Goal: Communication & Community: Ask a question

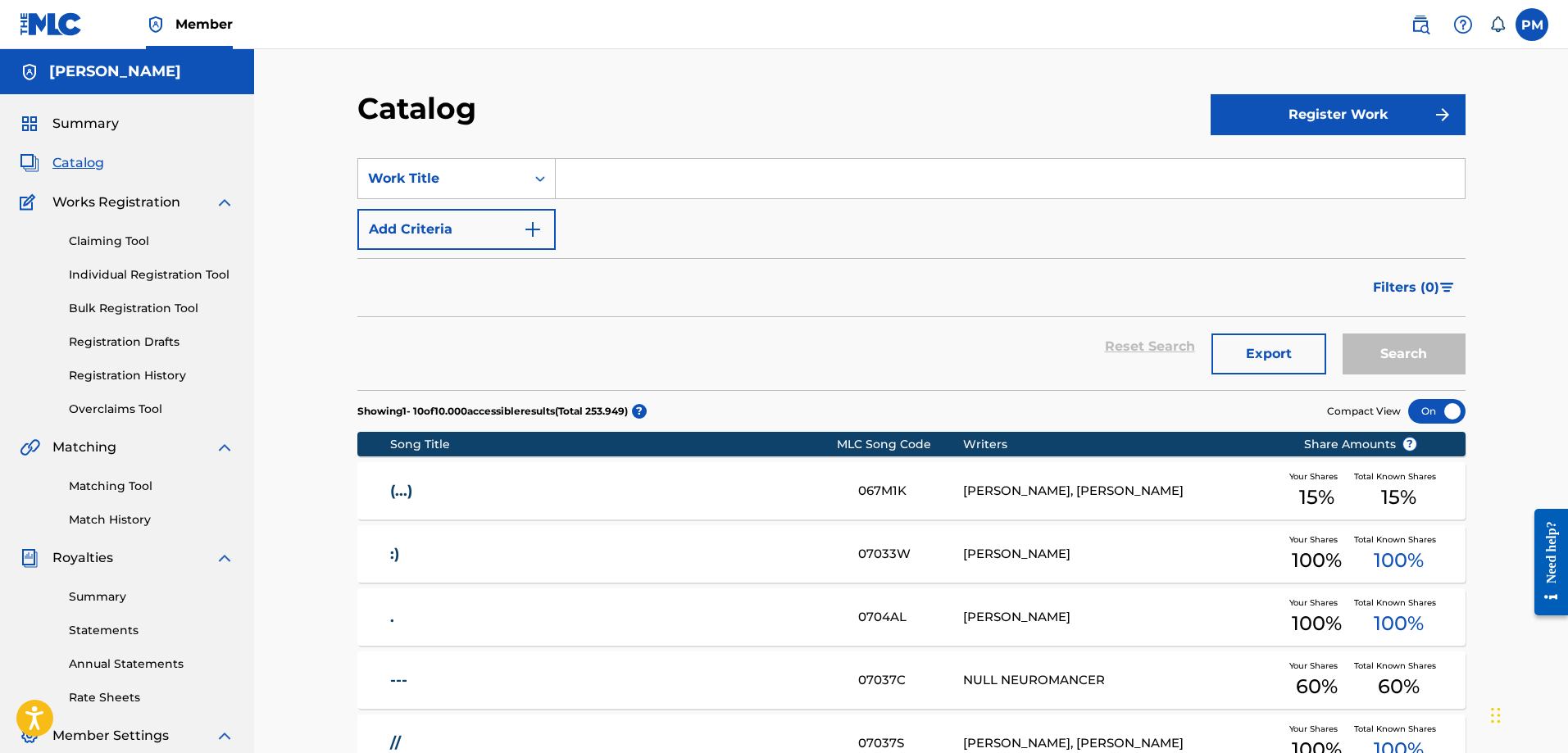
click at [1253, 579] on div "Need help?" at bounding box center [1551, 551] width 22 height 62
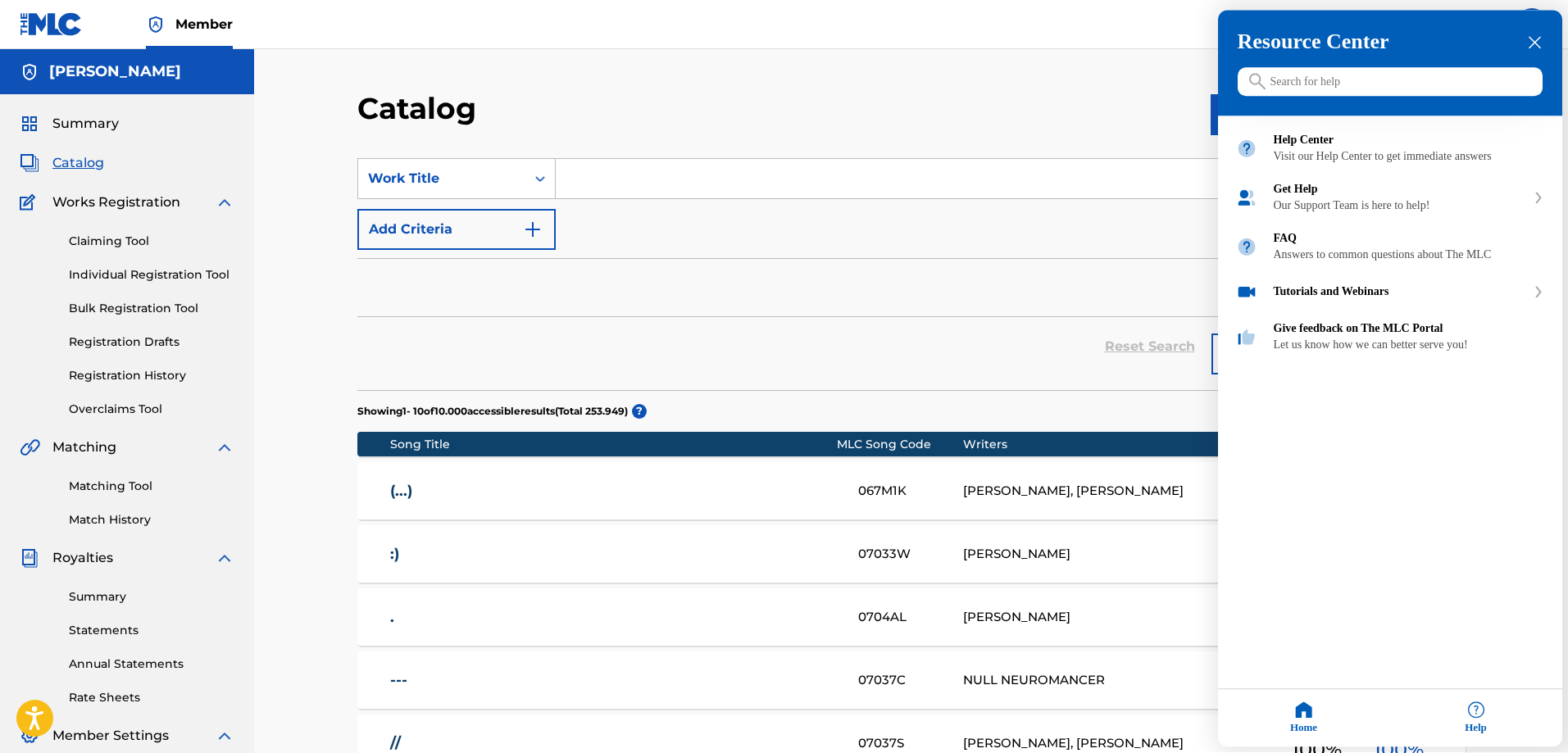
click at [1253, 654] on div "Help" at bounding box center [1477, 719] width 173 height 58
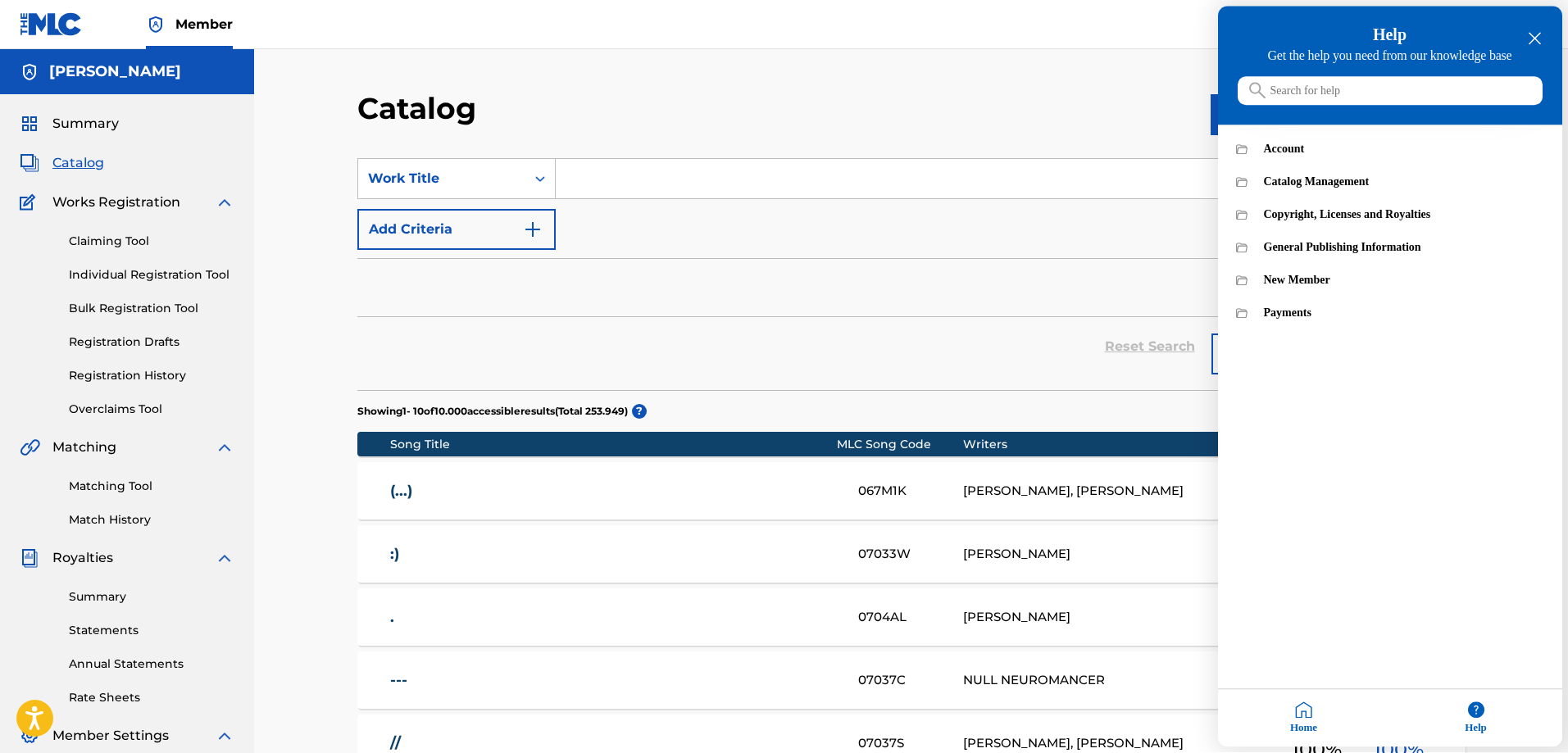
click at [1253, 33] on icon "close resource center" at bounding box center [1534, 39] width 13 height 13
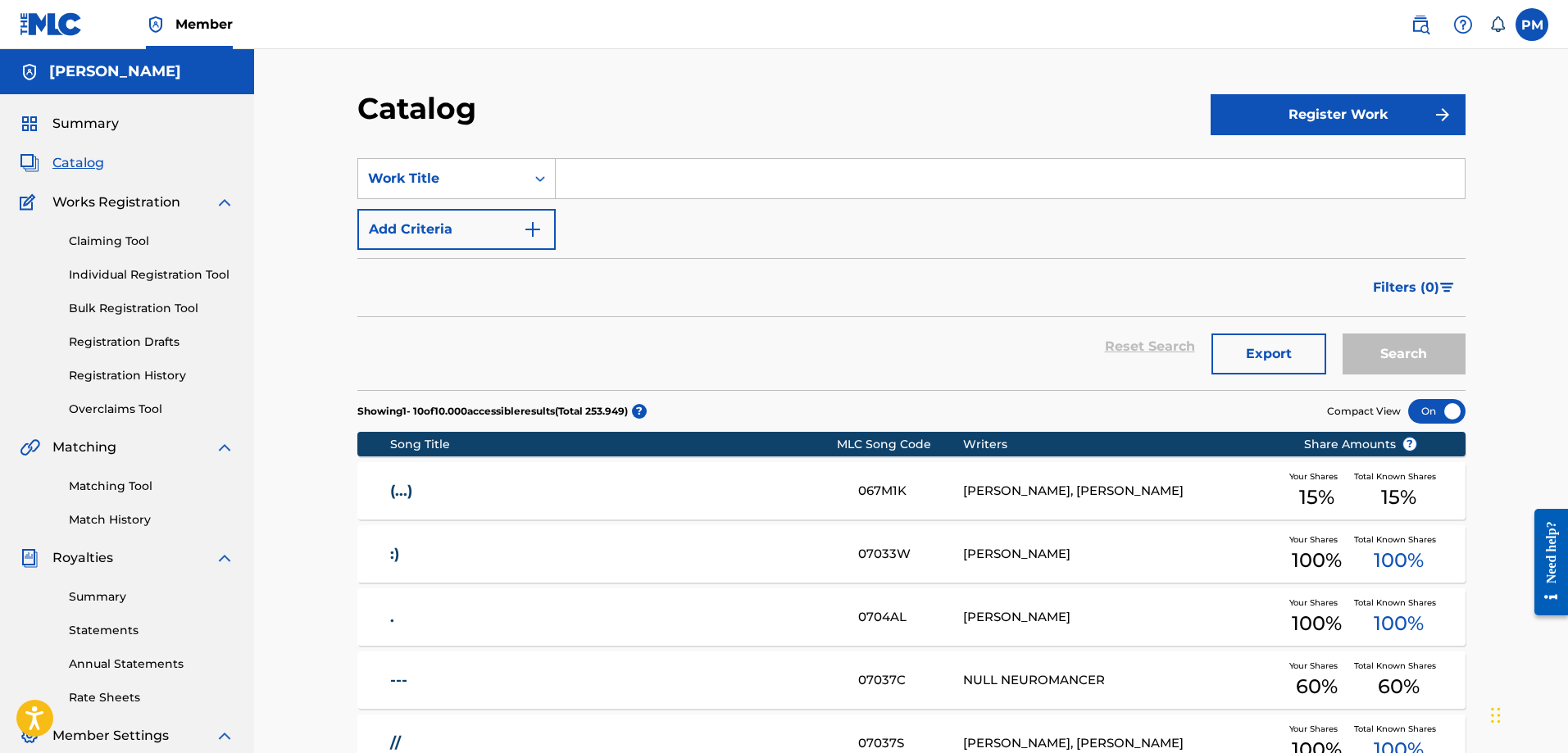
click at [133, 382] on link "Registration History" at bounding box center [152, 375] width 166 height 18
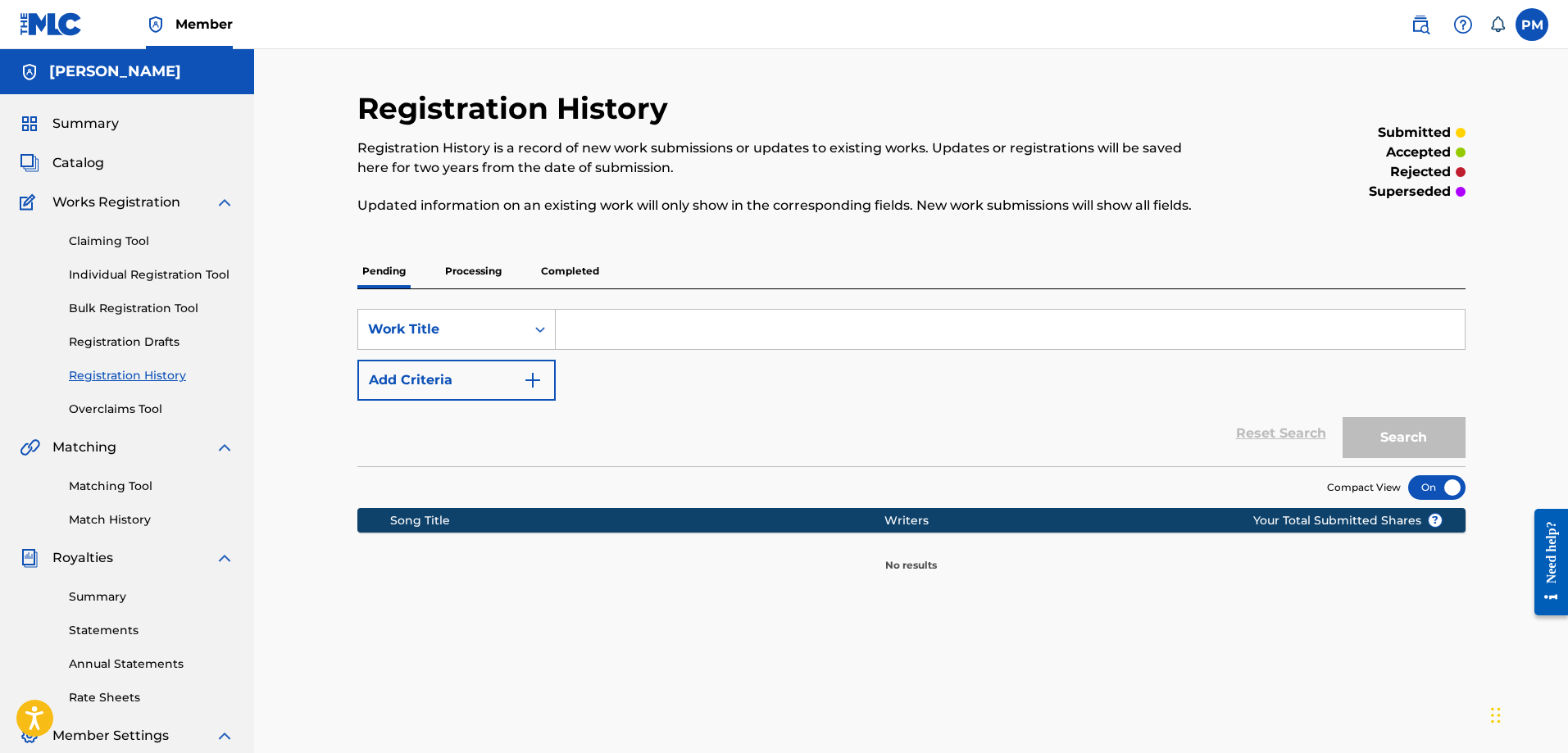
click at [469, 270] on p "Processing" at bounding box center [473, 271] width 66 height 34
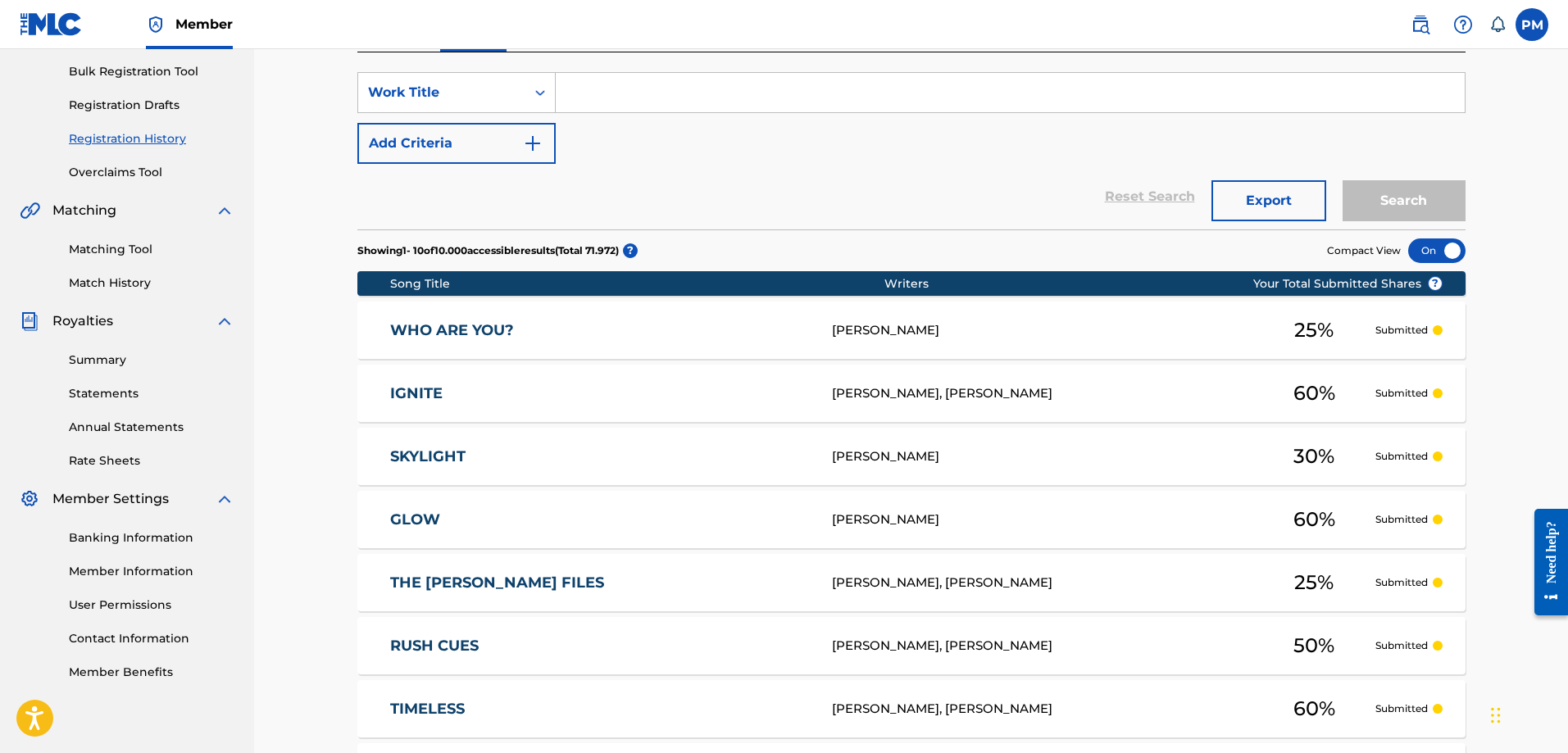
scroll to position [108, 0]
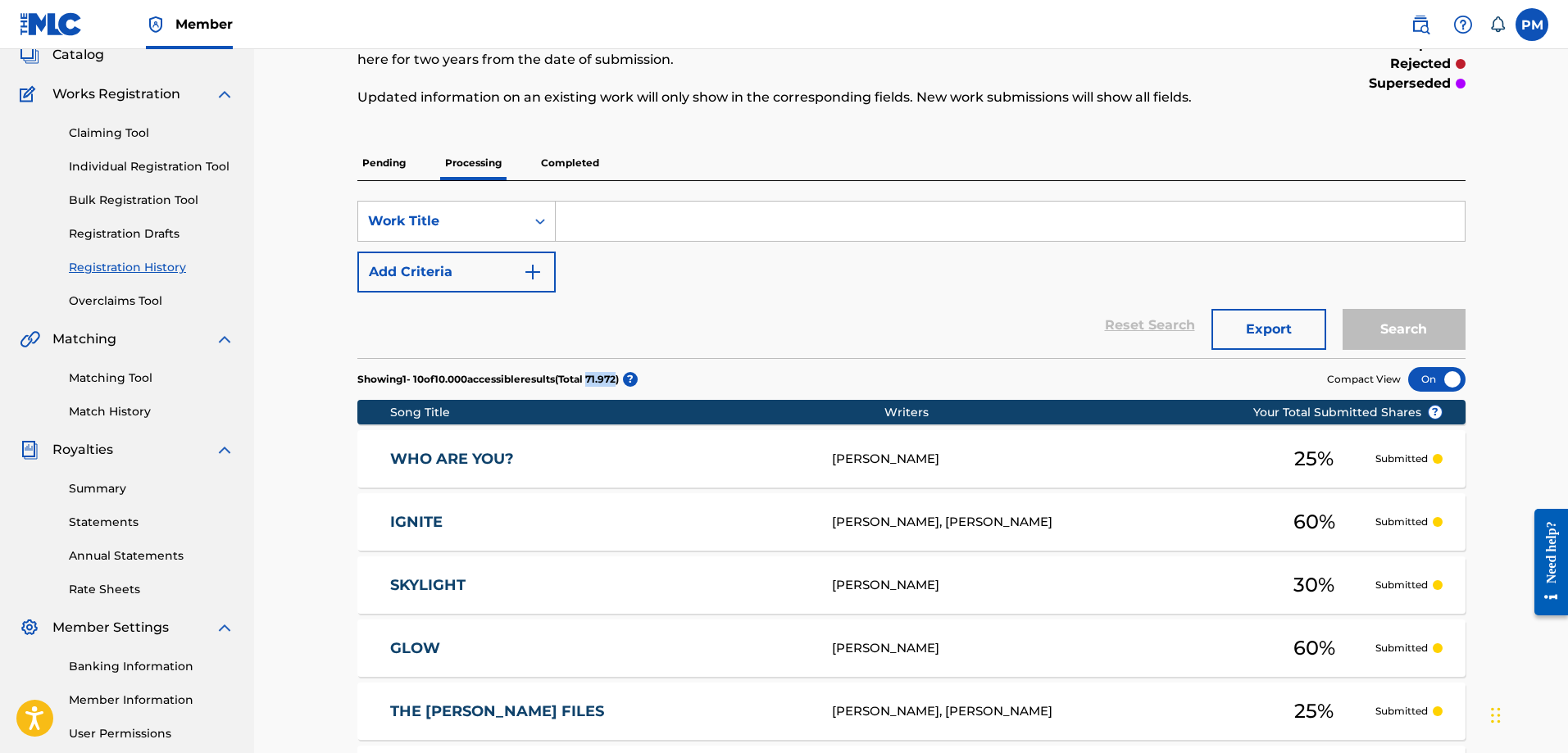
drag, startPoint x: 606, startPoint y: 378, endPoint x: 637, endPoint y: 378, distance: 31.0
click at [619, 378] on p "Showing 1 - 10 of 10.000 accessible results (Total 71.972 )" at bounding box center [488, 379] width 261 height 15
copy p "71.972"
click at [90, 59] on span "Catalog" at bounding box center [79, 54] width 52 height 19
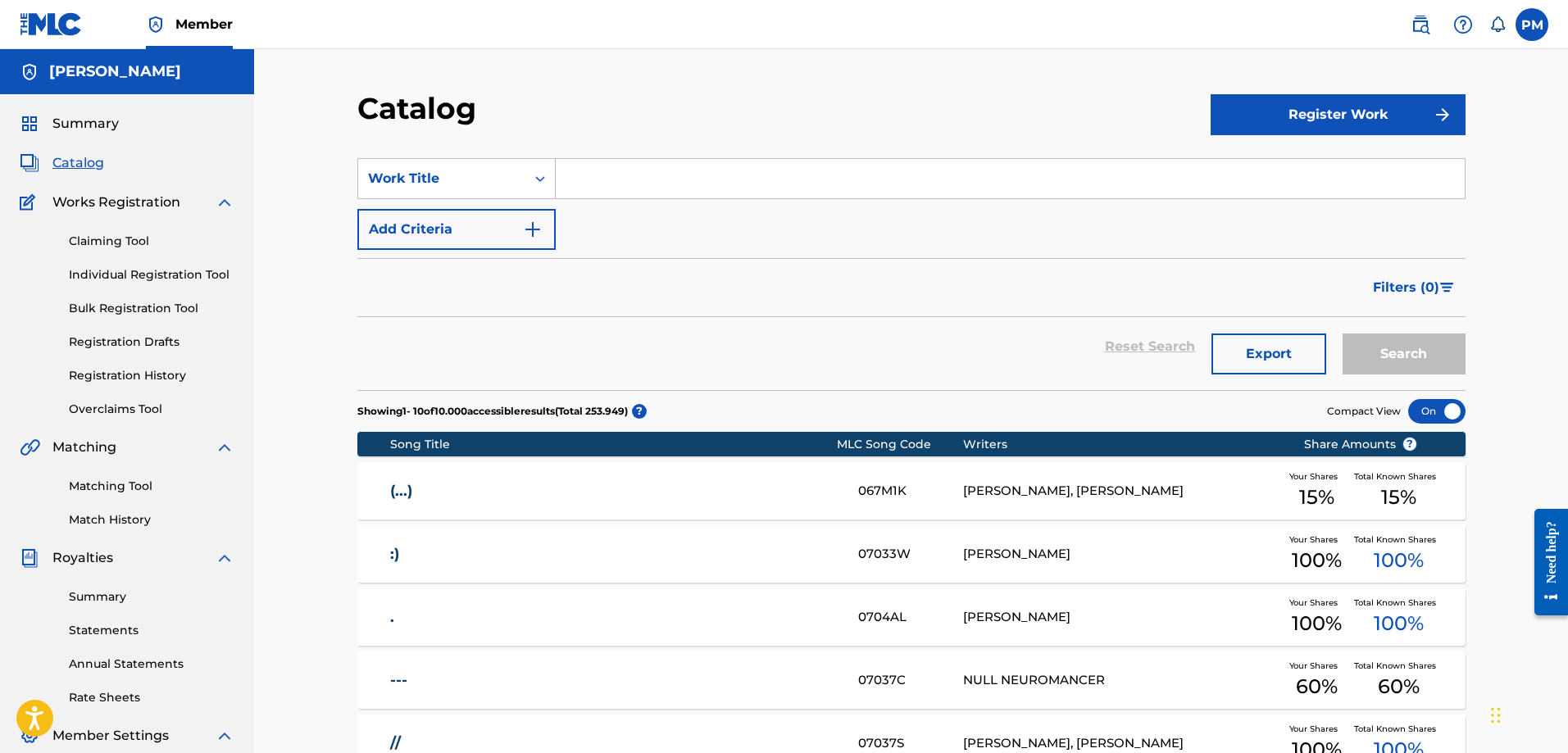
click at [1253, 356] on button "Export" at bounding box center [1268, 353] width 115 height 41
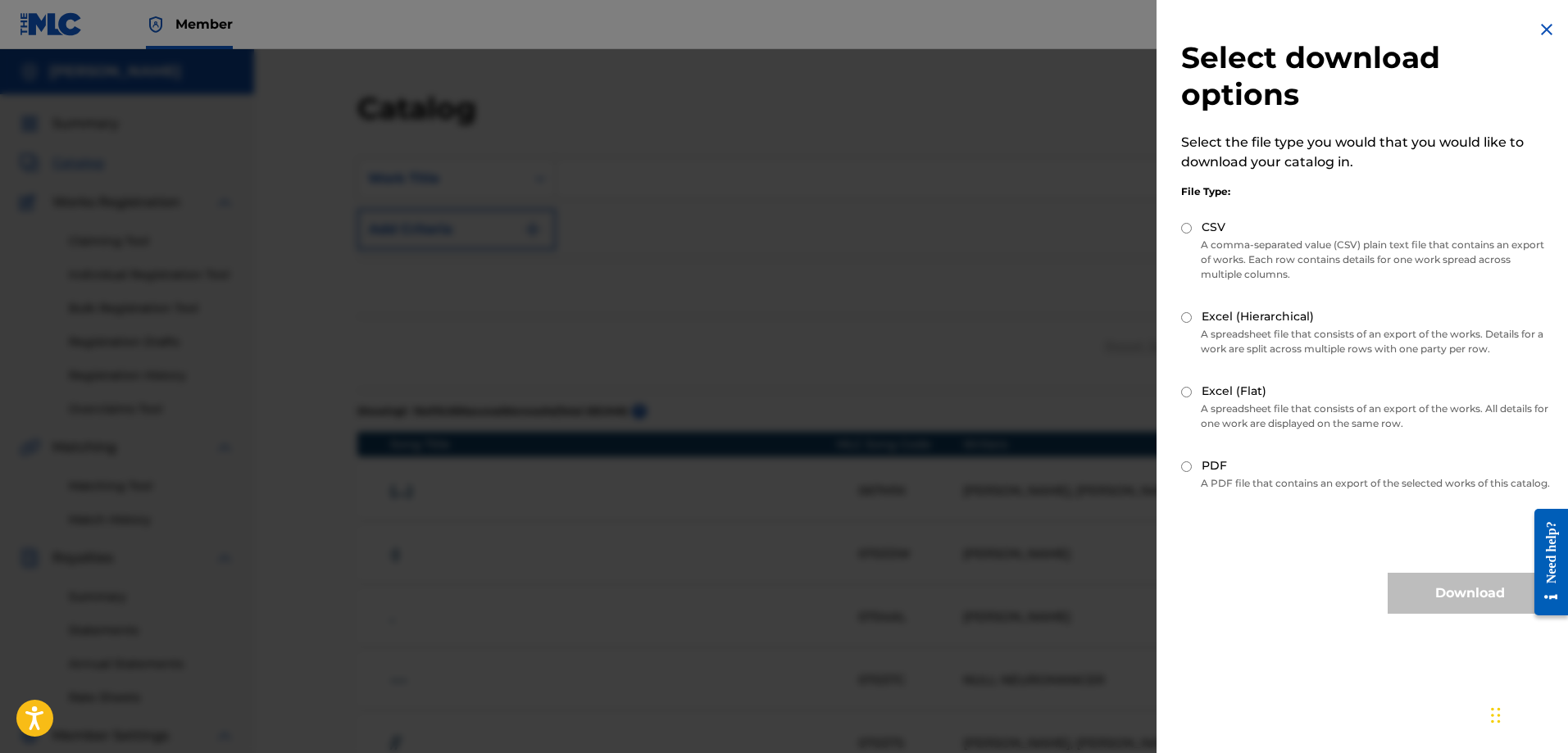
click at [1220, 230] on label "CSV" at bounding box center [1214, 227] width 23 height 18
click at [1192, 230] on input "CSV" at bounding box center [1186, 228] width 11 height 11
radio input "true"
click at [1253, 596] on button "Download" at bounding box center [1470, 593] width 164 height 41
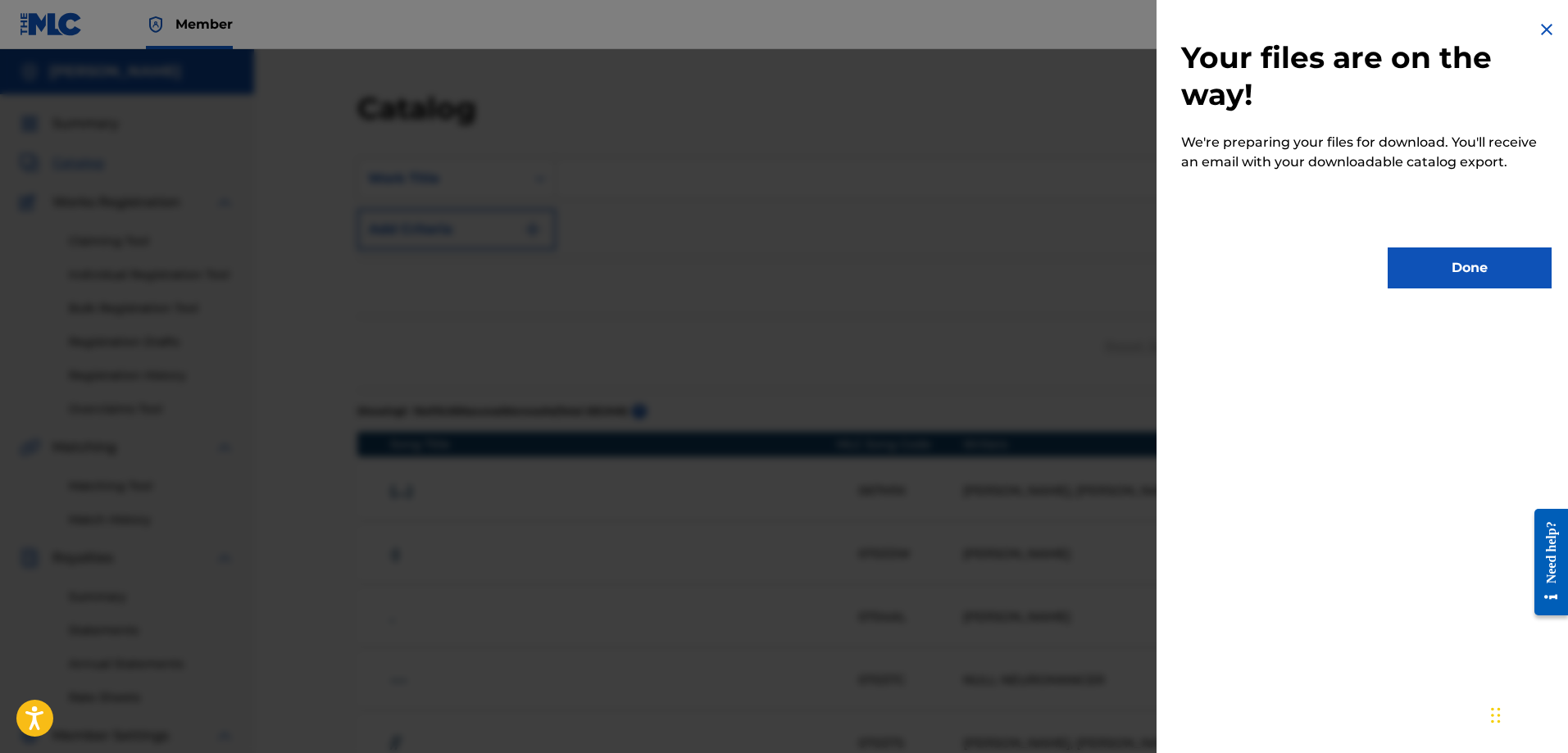
click at [1253, 273] on button "Done" at bounding box center [1470, 268] width 164 height 41
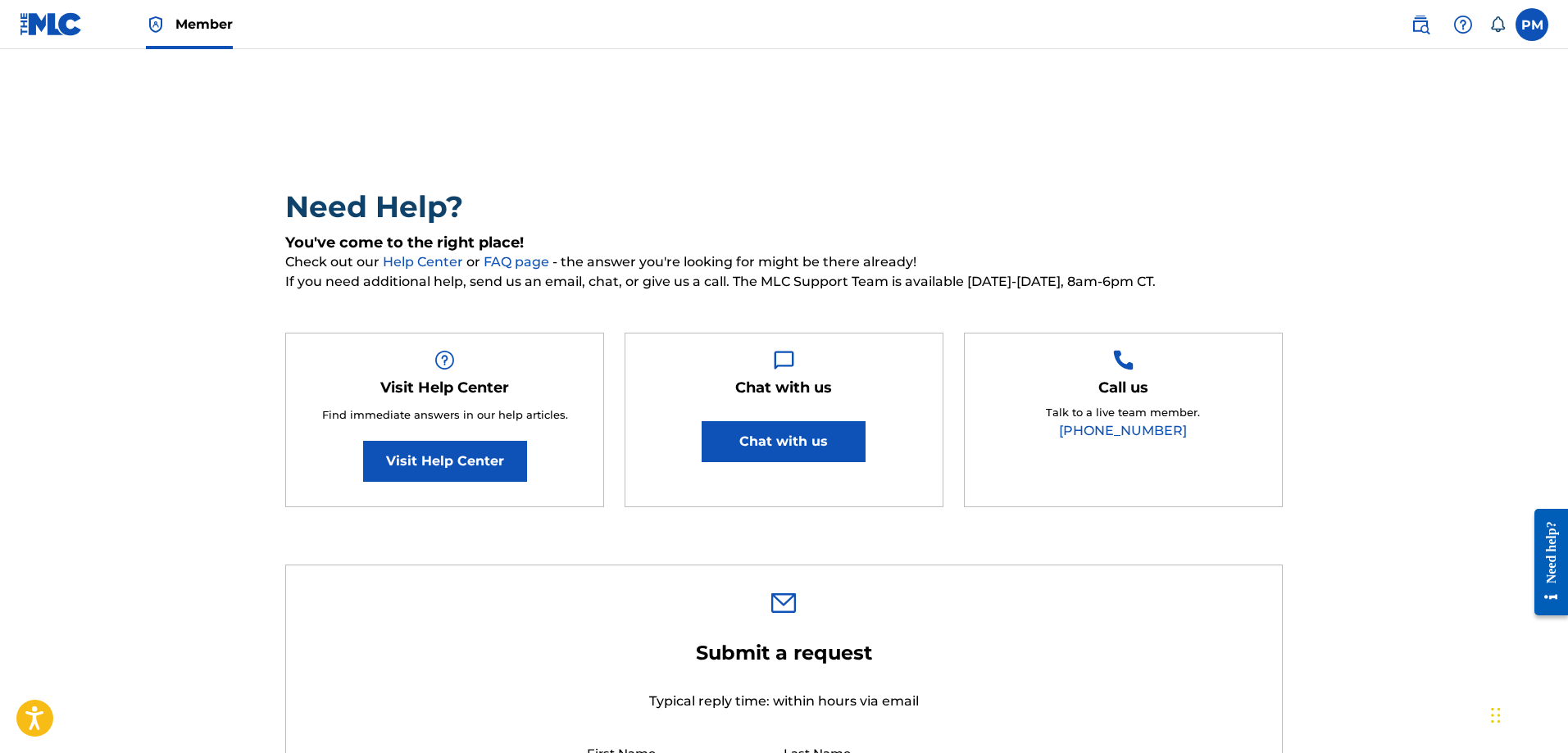
drag, startPoint x: 742, startPoint y: 444, endPoint x: 666, endPoint y: 472, distance: 81.0
click at [666, 472] on div "Chat with us Chat with us" at bounding box center [784, 420] width 319 height 175
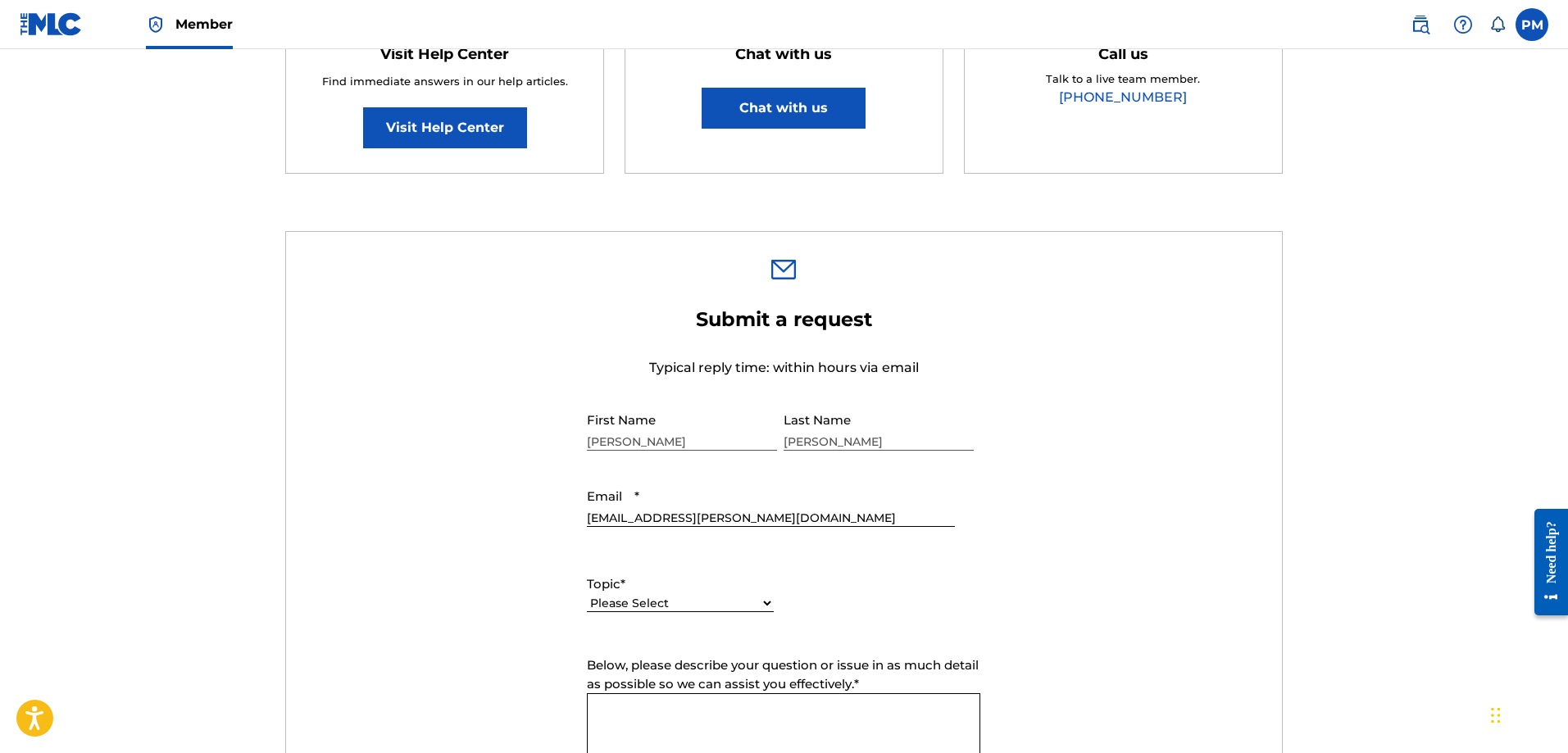
scroll to position [492, 0]
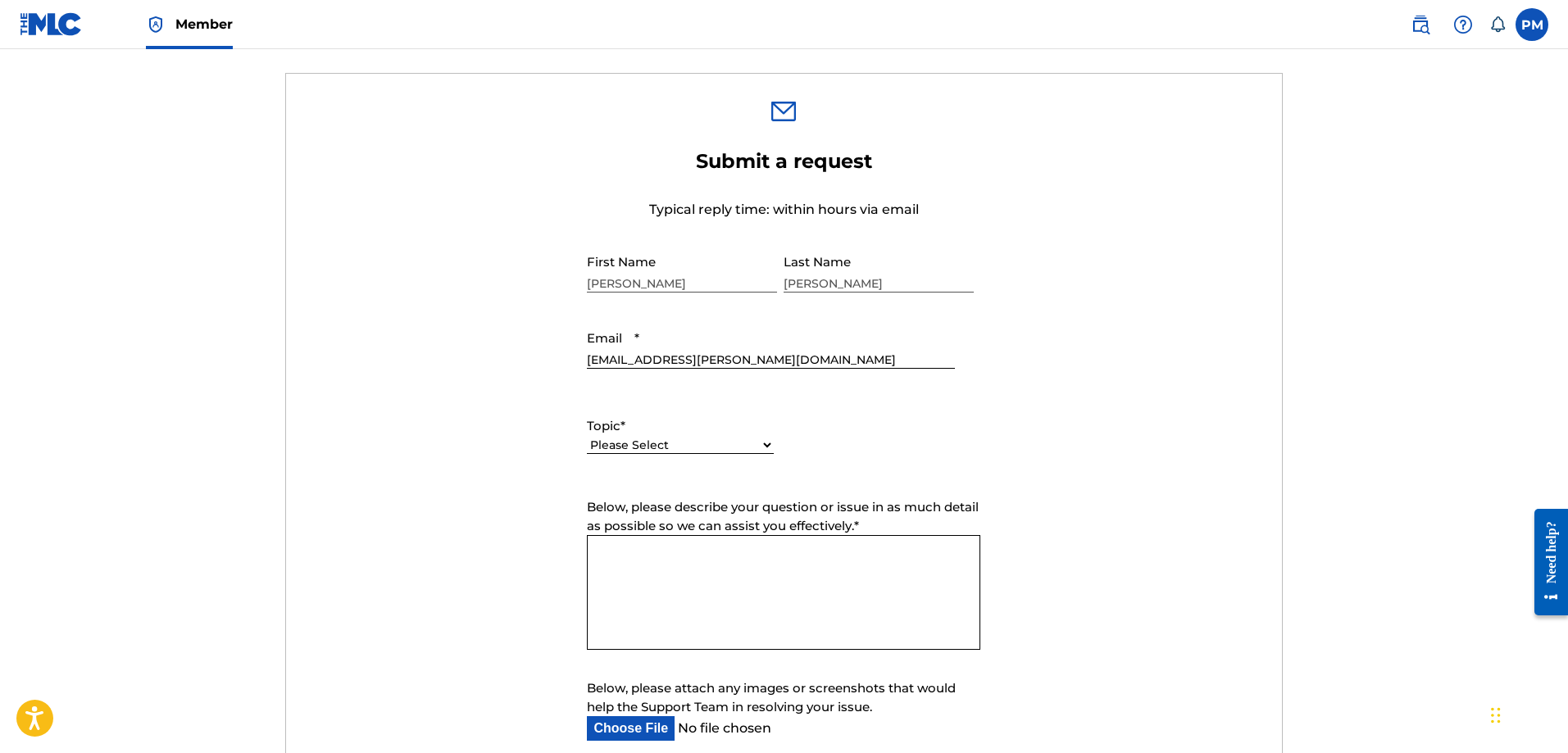
click at [623, 455] on div "Please Select I need help with my account I need help with managing my catalog …" at bounding box center [680, 454] width 187 height 37
click at [611, 447] on select "Please Select I need help with my account I need help with managing my catalog …" at bounding box center [680, 446] width 187 height 18
click at [587, 437] on select "Please Select I need help with my account I need help with managing my catalog …" at bounding box center [680, 446] width 187 height 18
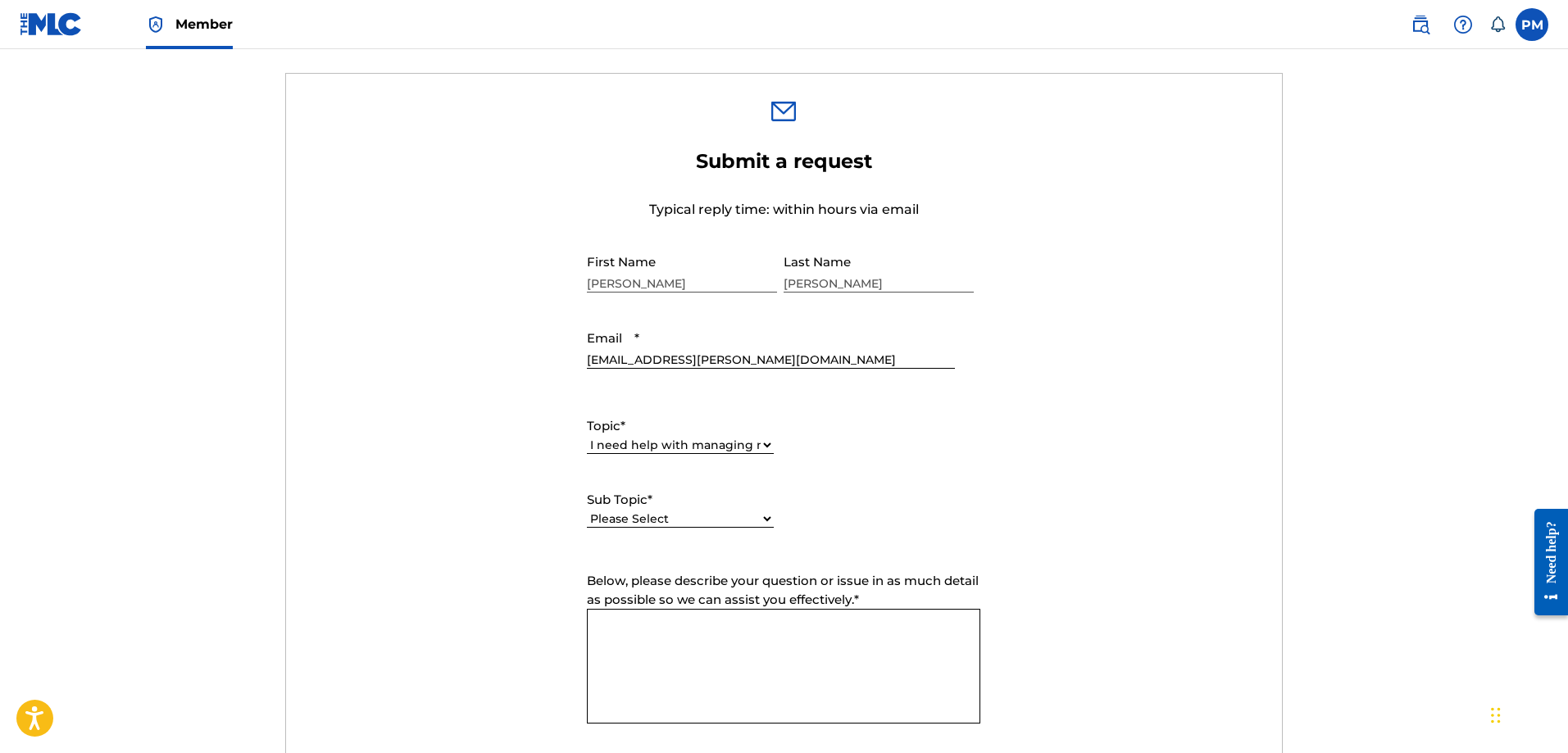
click at [645, 624] on textarea "Below, please describe your question or issue in as much detail as possible so …" at bounding box center [784, 666] width 394 height 115
click at [643, 525] on select "Please Select I need help with CWR I need help registering my work(s) in The ML…" at bounding box center [680, 519] width 187 height 18
click at [547, 369] on form "Submit a request Typical reply time: within hours via email First Name [PERSON_…" at bounding box center [784, 539] width 996 height 779
click at [630, 444] on select "Please Select I need help with my account I need help with managing my catalog …" at bounding box center [680, 446] width 187 height 18
click at [587, 437] on select "Please Select I need help with my account I need help with managing my catalog …" at bounding box center [680, 446] width 187 height 18
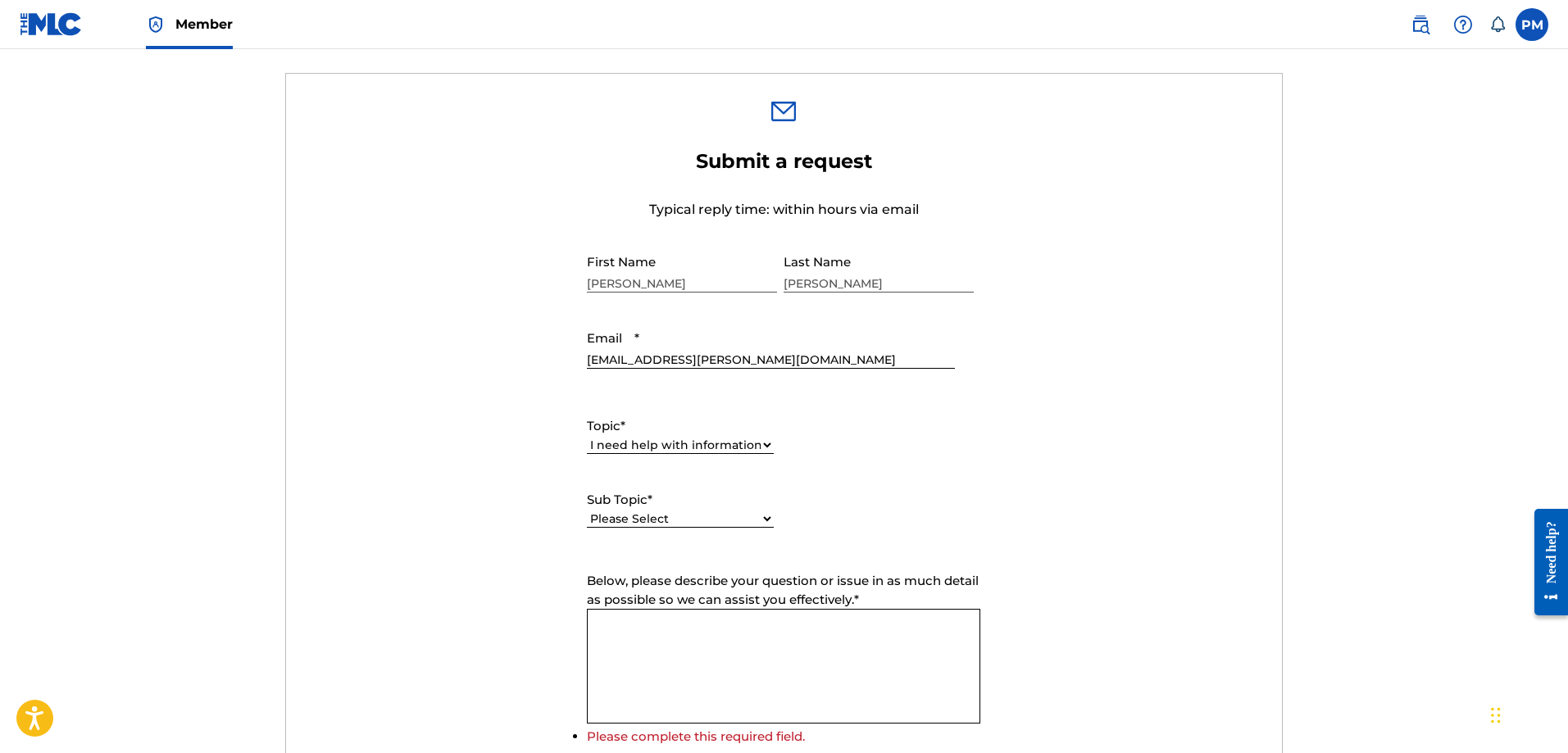
click at [661, 515] on select "Please Select I have a question about The MLC and its operation Why do I need t…" at bounding box center [680, 519] width 187 height 18
click at [673, 451] on select "Please Select I need help with my account I need help with managing my catalog …" at bounding box center [680, 446] width 187 height 18
select select "I need help with managing my catalog"
click at [587, 437] on select "Please Select I need help with my account I need help with managing my catalog …" at bounding box center [680, 446] width 187 height 18
click at [658, 502] on select "Please Select I need help with CWR I need help registering my work(s) in The ML…" at bounding box center [680, 501] width 187 height 18
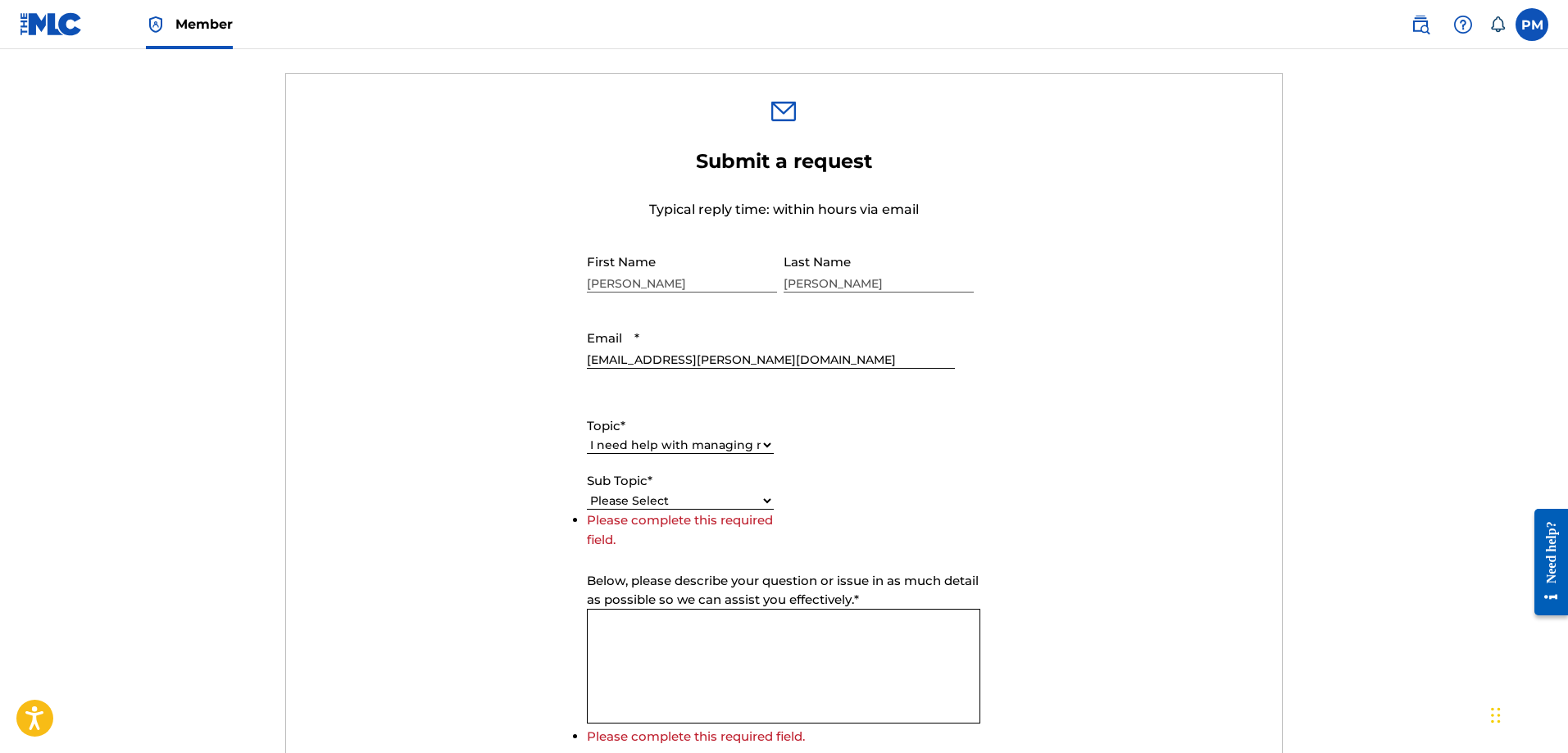
select select "I need help registering my work(s) in The MLC Portal"
click at [587, 510] on select "Please Select I need help with CWR I need help registering my work(s) in The ML…" at bounding box center [680, 501] width 187 height 18
click at [678, 625] on textarea "Below, please describe your question or issue in as much detail as possible so …" at bounding box center [784, 666] width 394 height 115
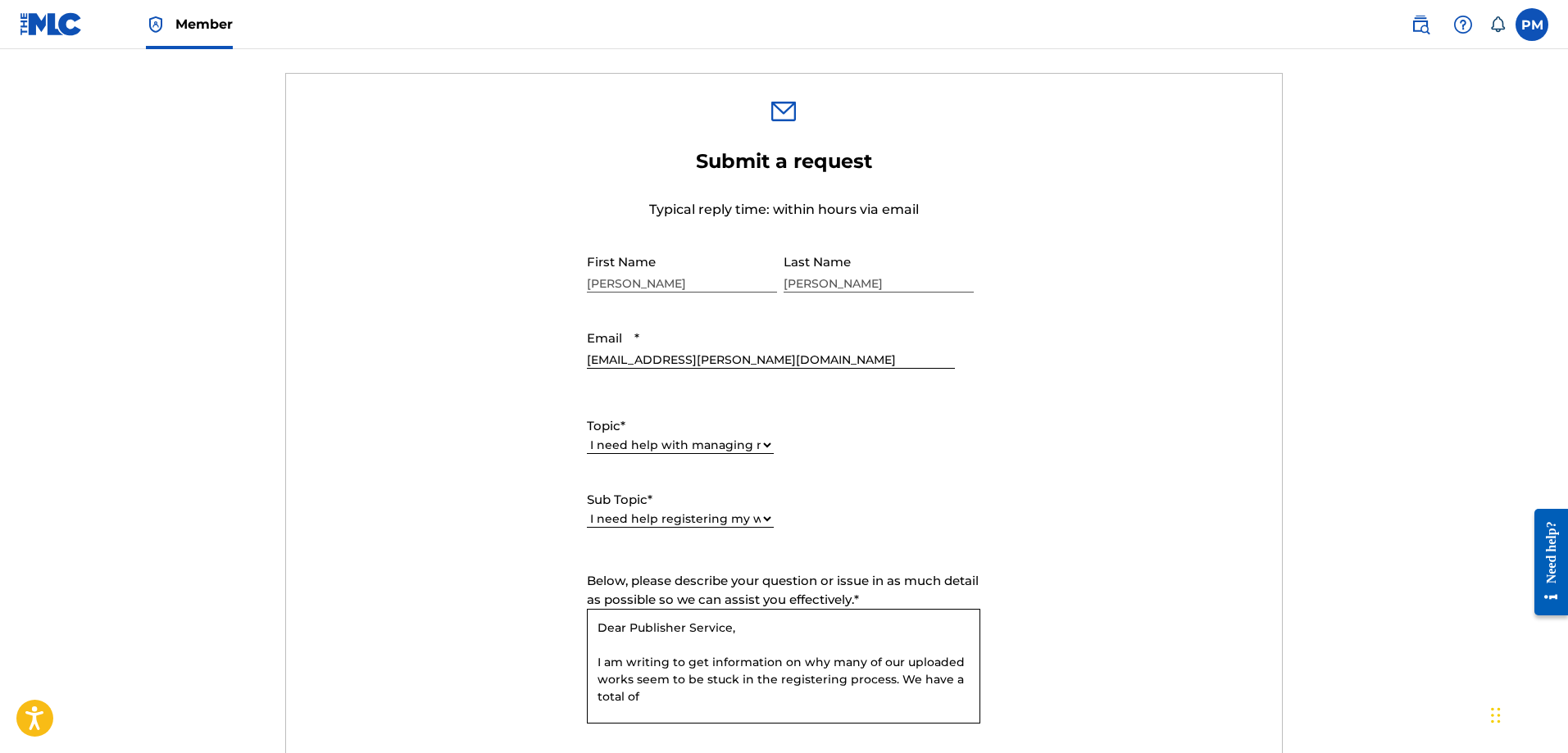
paste textarea "71.972"
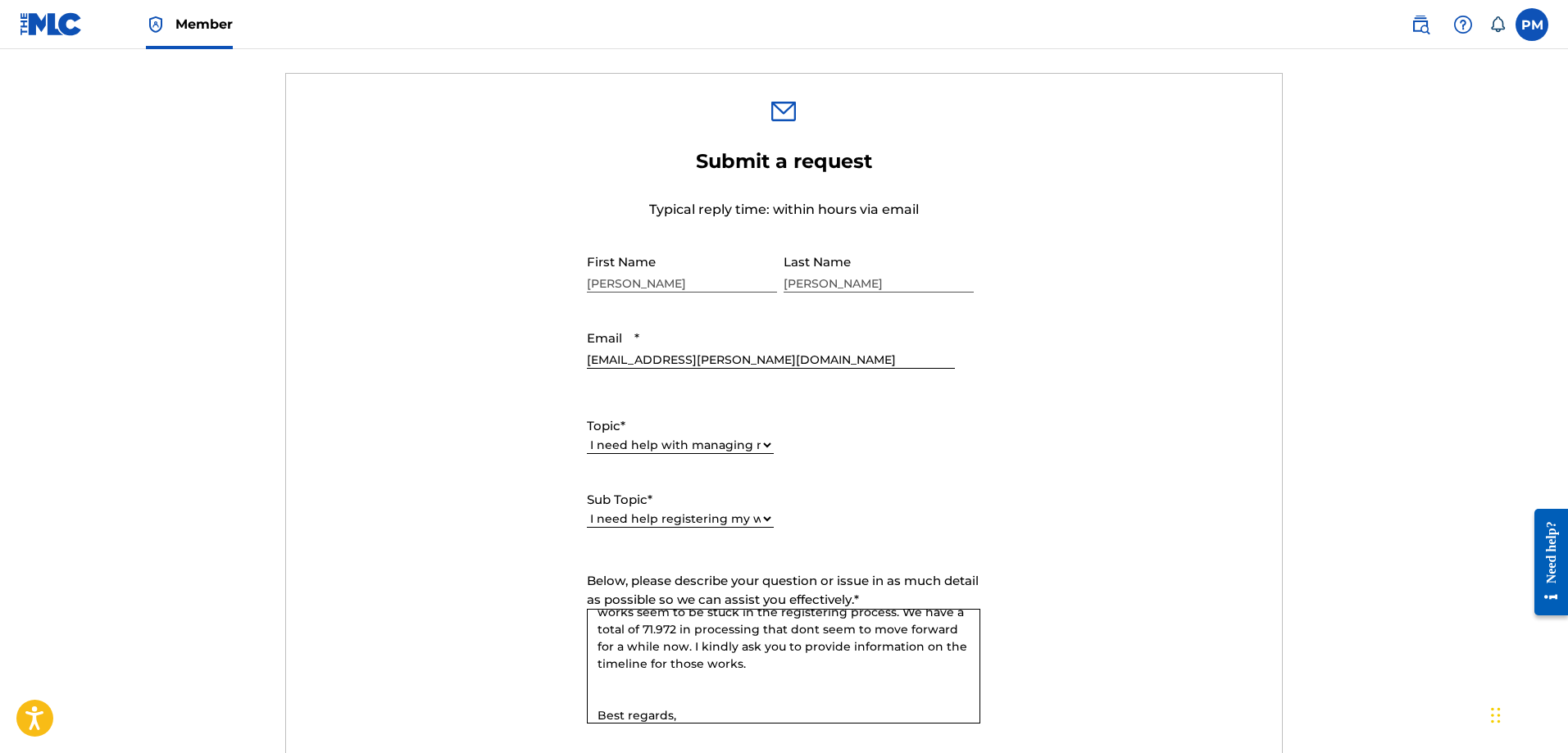
scroll to position [85, 0]
click at [772, 653] on textarea "Dear Publisher Service, I am writing to get information on why many of our uplo…" at bounding box center [784, 666] width 394 height 115
click at [767, 684] on textarea "Dear Publisher Service, I am writing to get information on why many of our uplo…" at bounding box center [784, 666] width 394 height 115
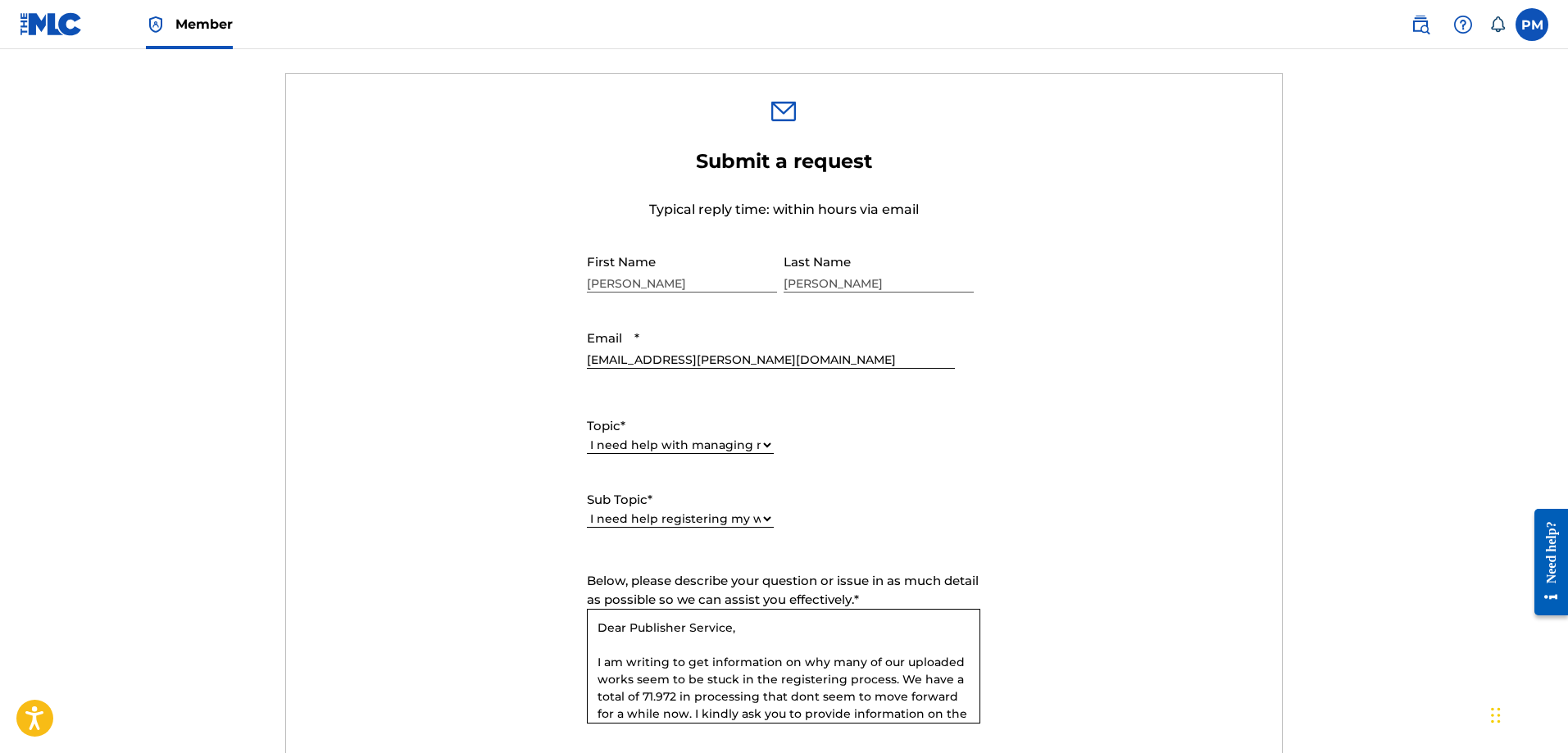
drag, startPoint x: 745, startPoint y: 711, endPoint x: 534, endPoint y: 535, distance: 274.8
click at [534, 535] on form "Submit a request Typical reply time: within hours via email First Name [PERSON_…" at bounding box center [784, 529] width 996 height 759
paste textarea "s Team, I’m writing to understand why many of our uploaded works appear to be s…"
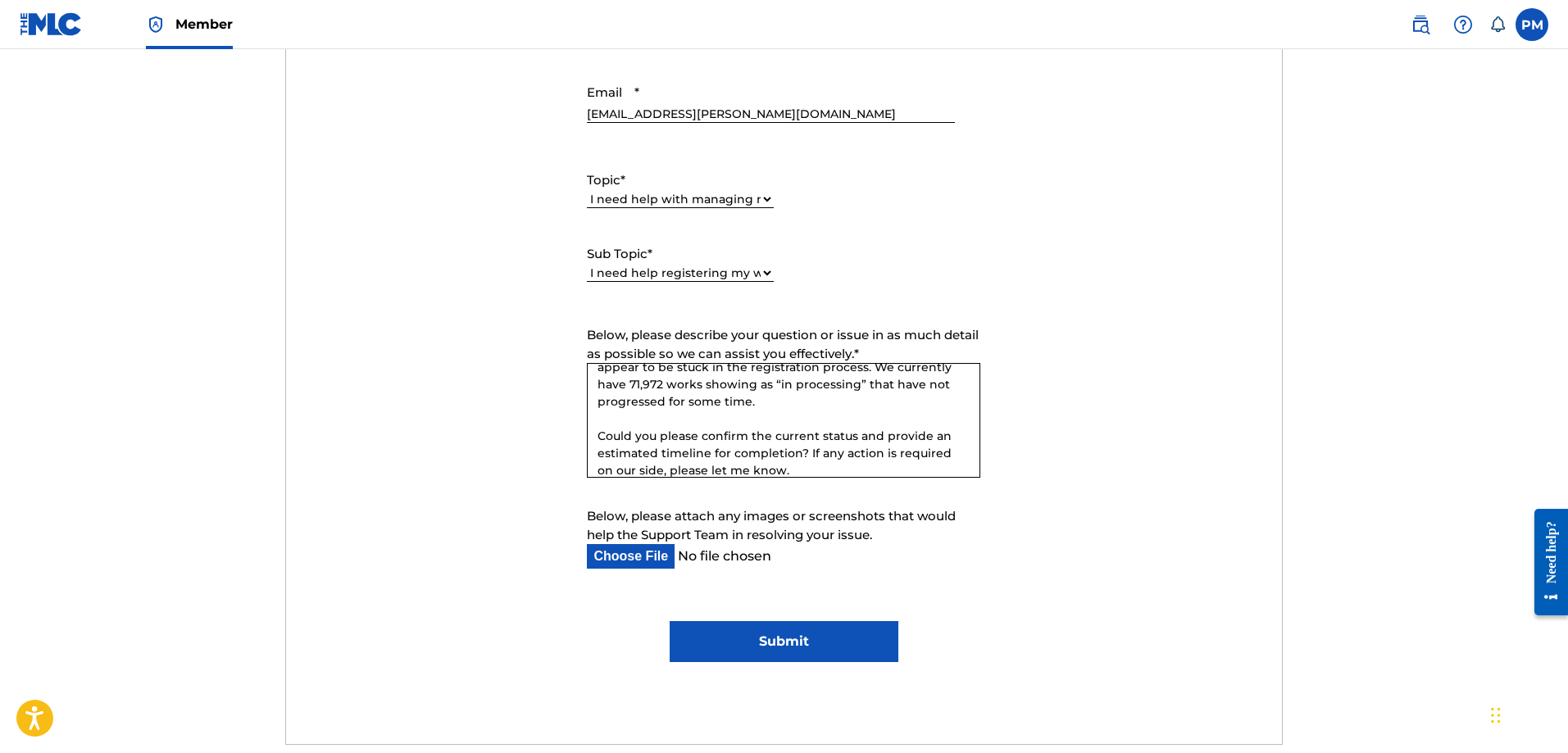
scroll to position [131, 0]
type textarea "Dear Publisher Services Team, I’m writing to understand why many of our uploade…"
click at [771, 628] on input "Submit" at bounding box center [784, 642] width 229 height 41
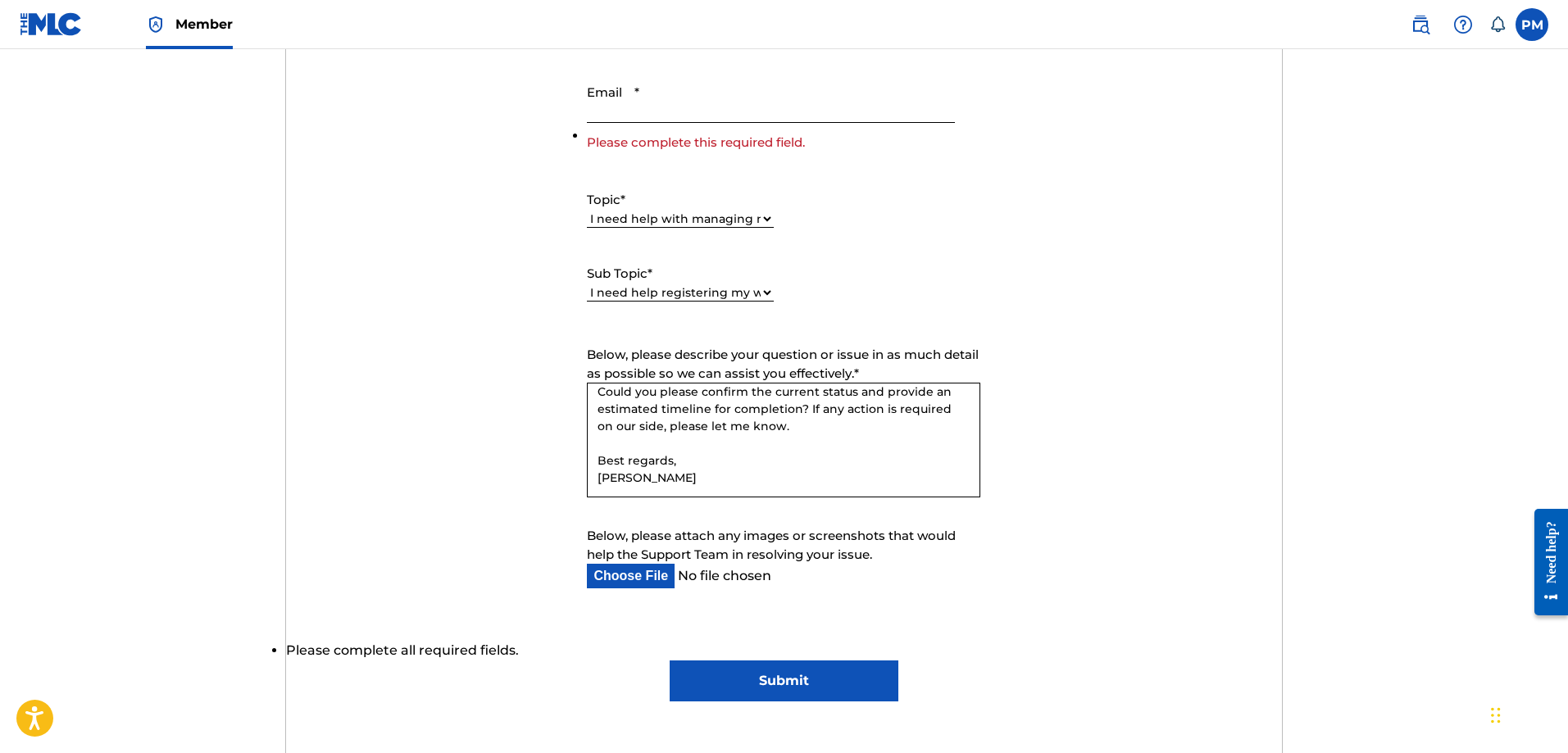
click at [658, 115] on input "Email *" at bounding box center [771, 100] width 367 height 47
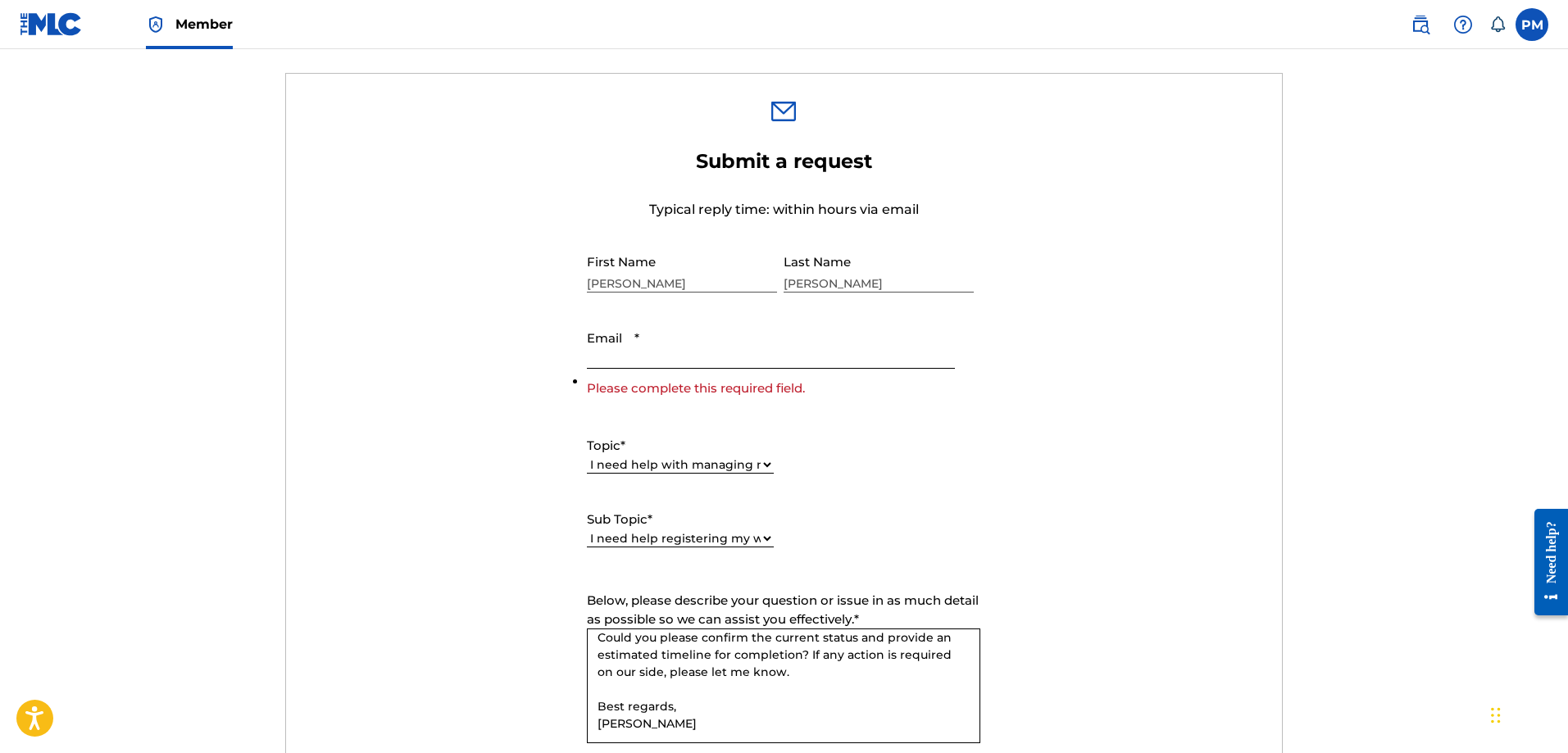
click at [631, 349] on input "Email *" at bounding box center [771, 346] width 367 height 47
type input "[EMAIL_ADDRESS][PERSON_NAME][DOMAIN_NAME]"
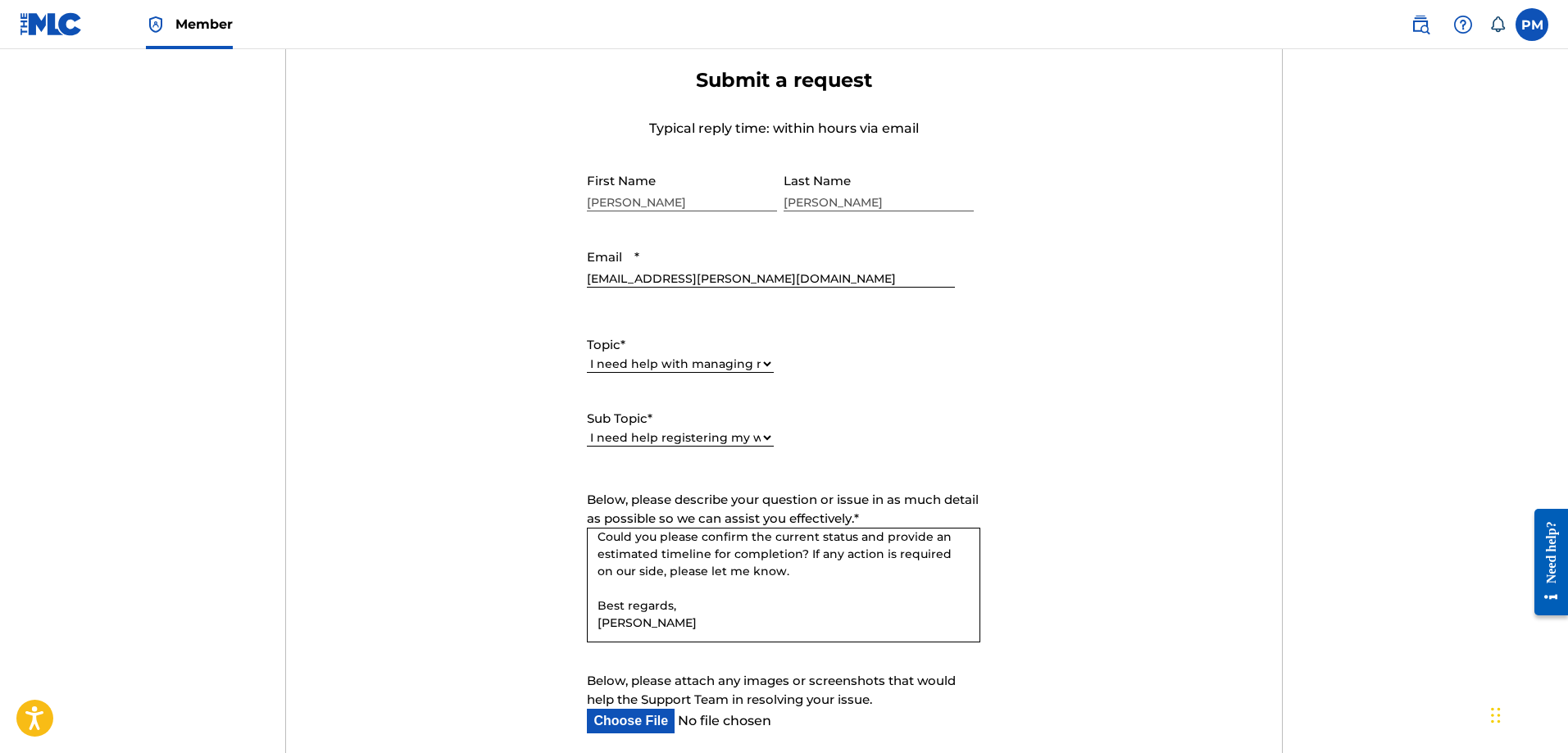
scroll to position [738, 0]
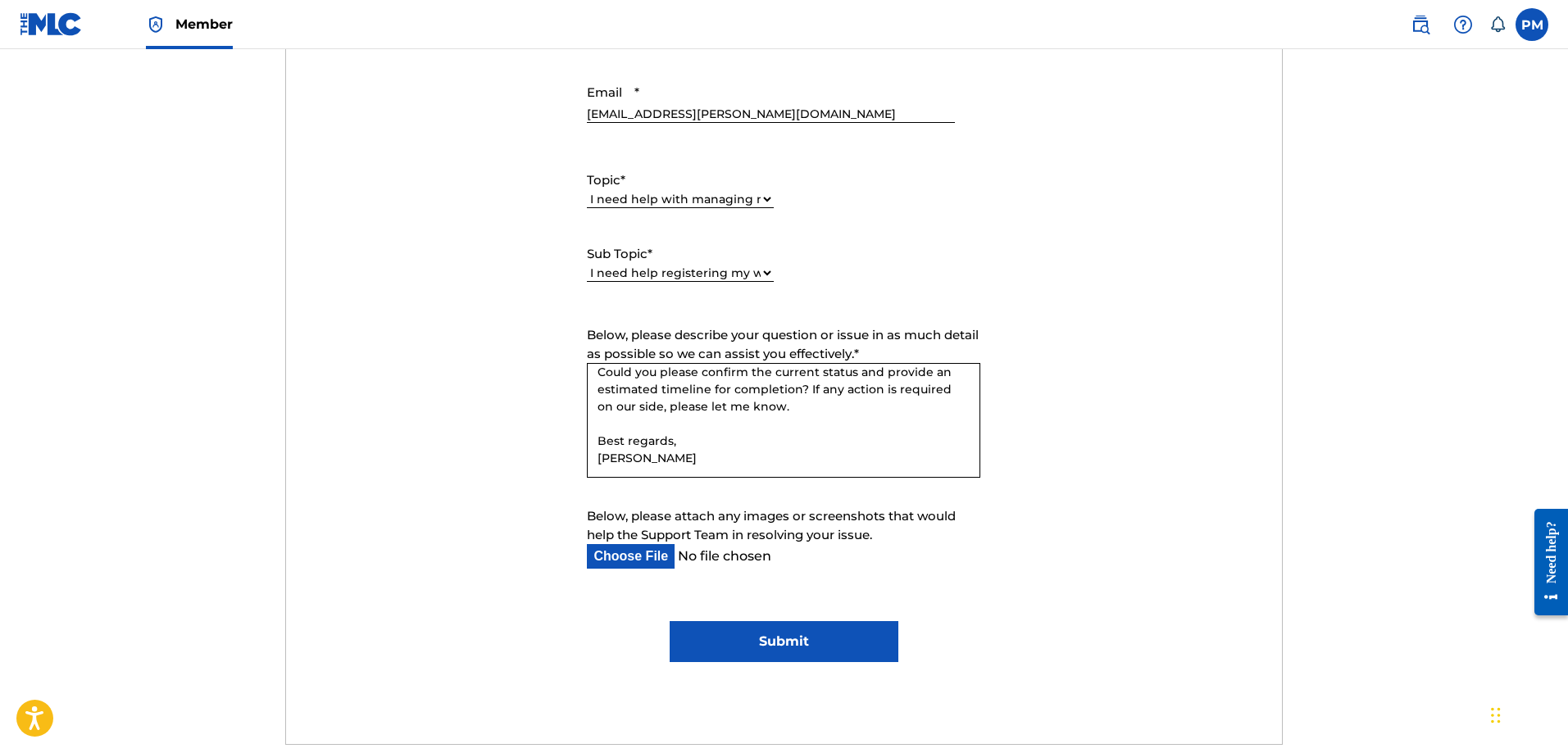
click at [756, 646] on input "Submit" at bounding box center [784, 642] width 229 height 41
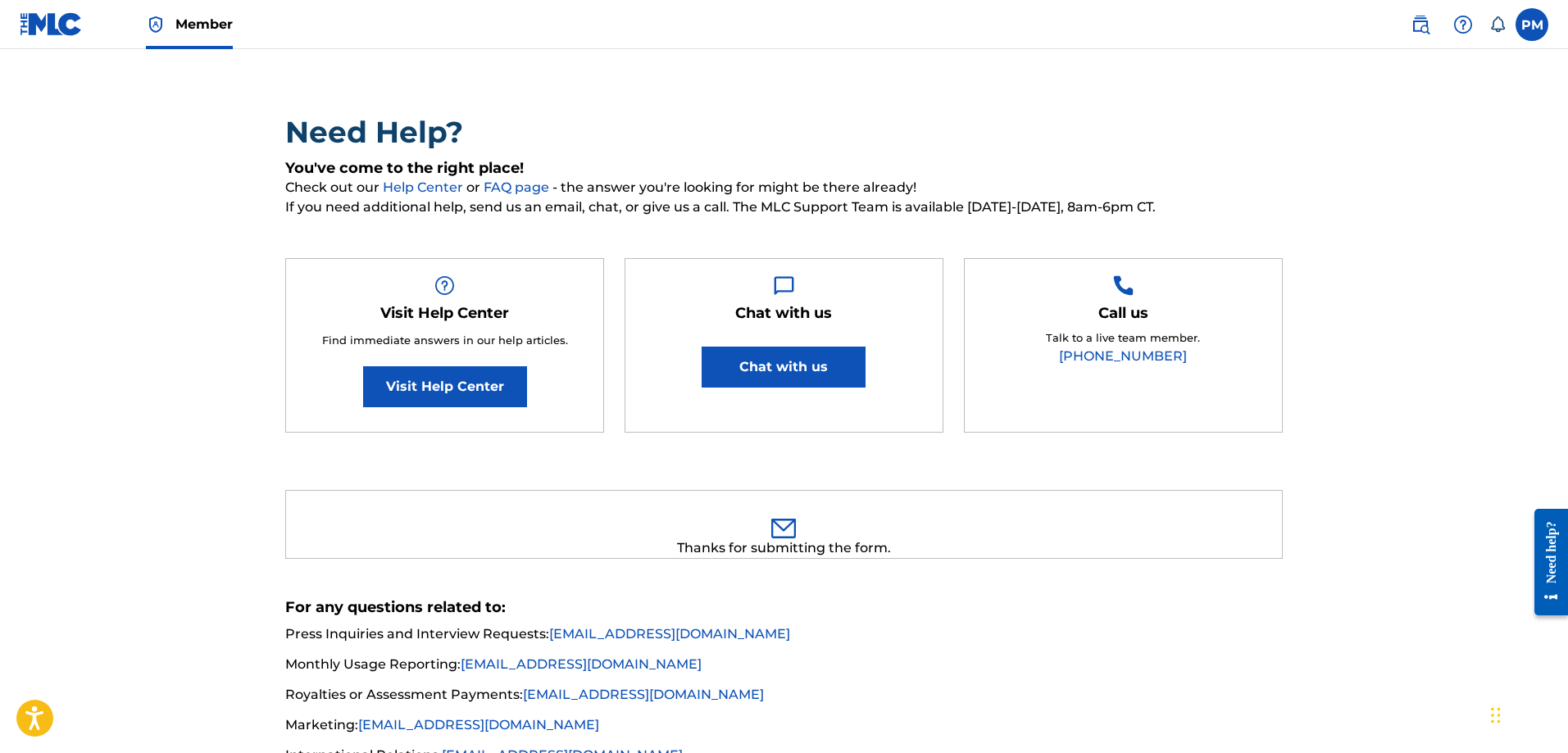
scroll to position [0, 0]
